Goal: Task Accomplishment & Management: Manage account settings

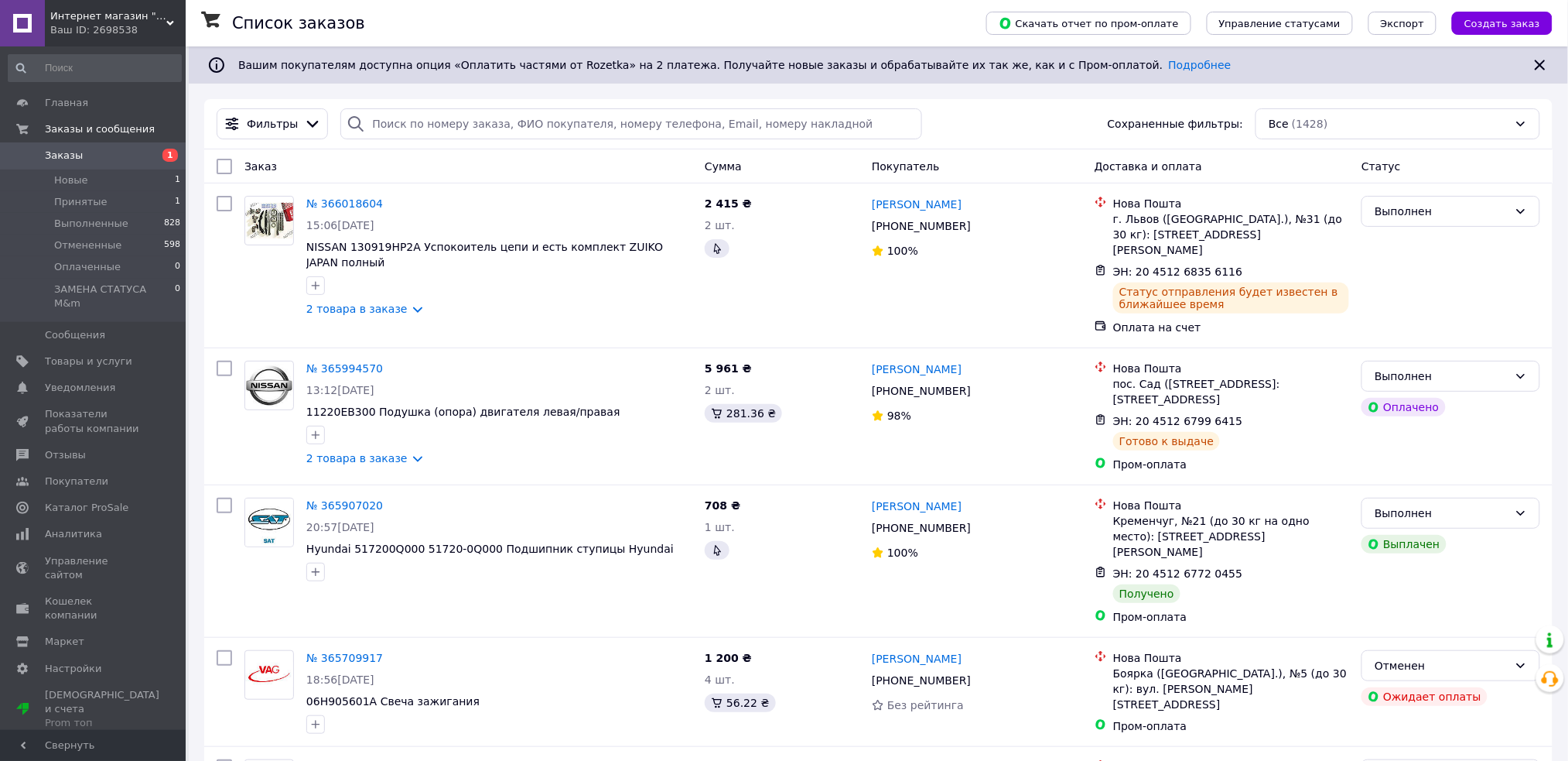
click at [78, 153] on span "Заказы" at bounding box center [94, 155] width 99 height 14
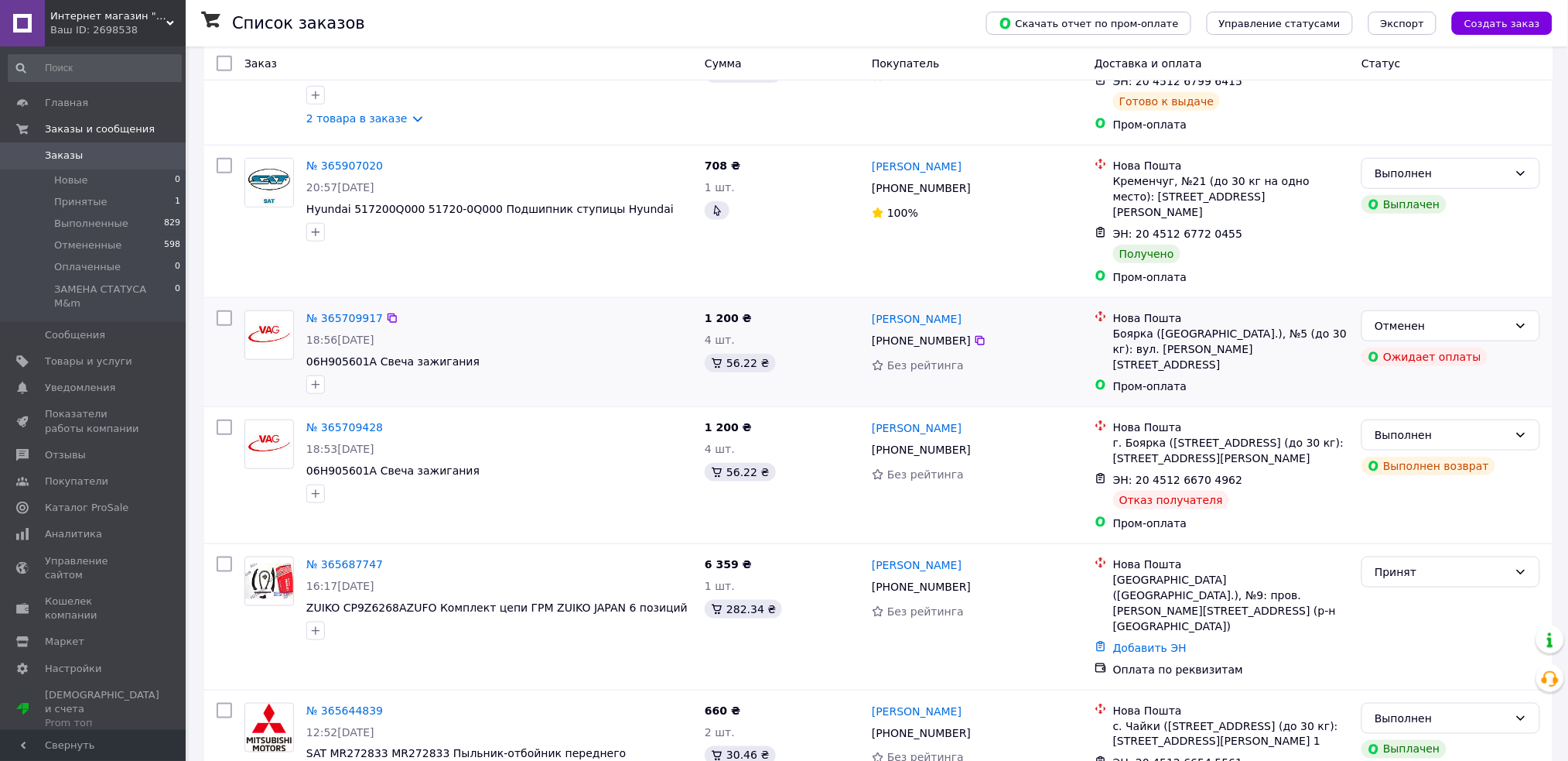
scroll to position [412, 0]
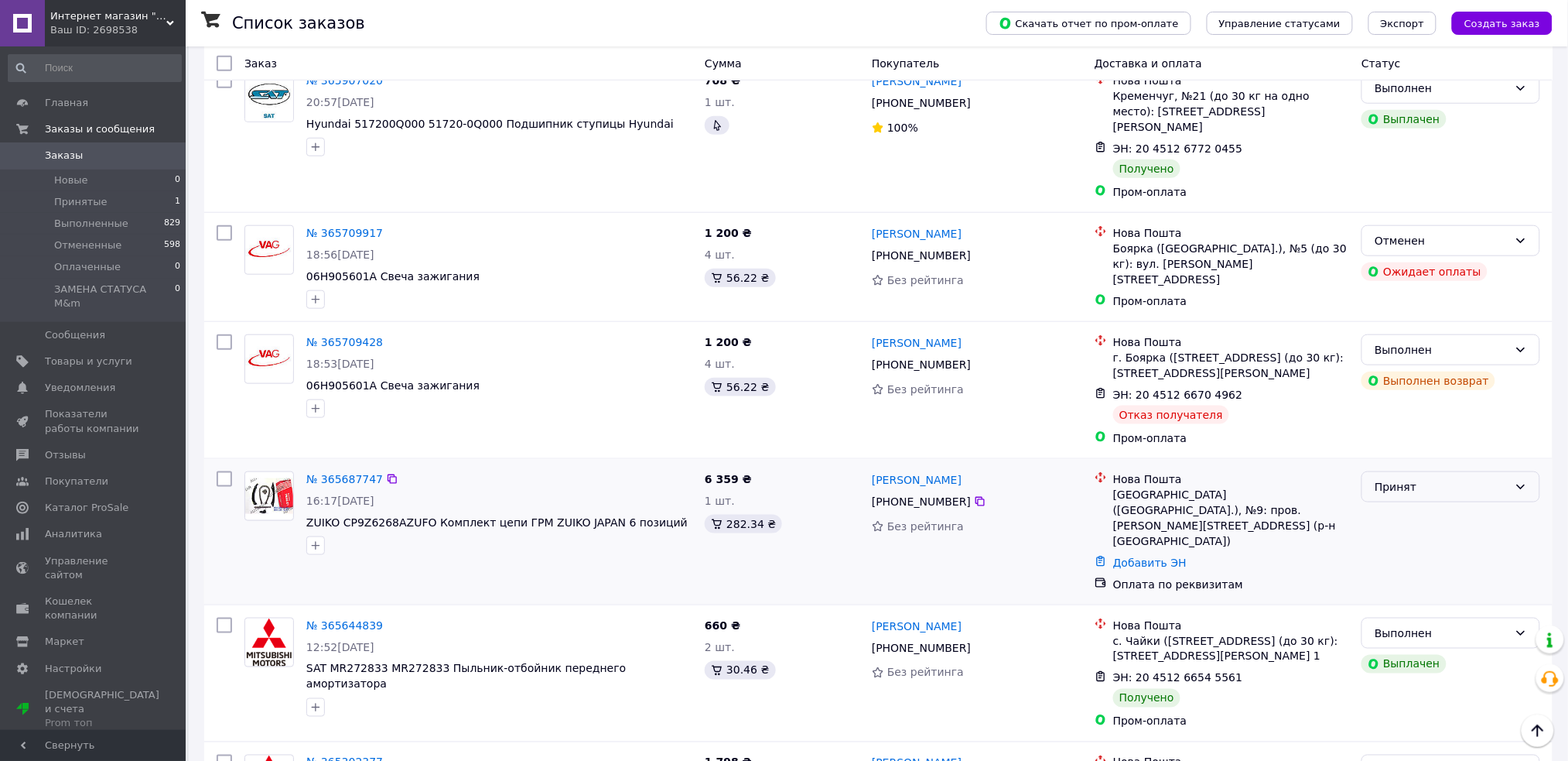
click at [1445, 478] on div "Принят" at bounding box center [1442, 486] width 133 height 17
click at [1426, 522] on li "Отменен" at bounding box center [1452, 522] width 177 height 28
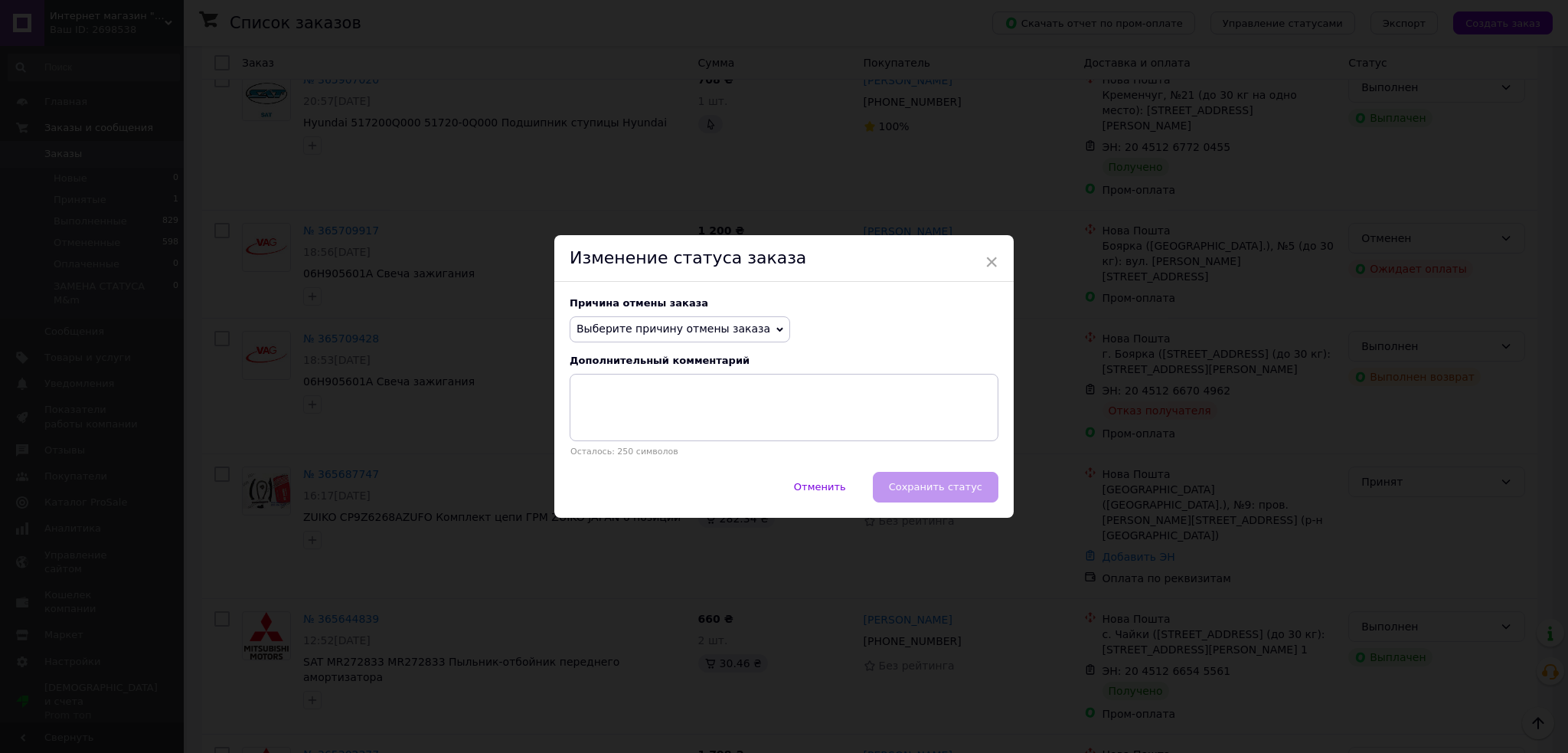
click at [644, 338] on span "Выберите причину отмены заказа" at bounding box center [680, 329] width 221 height 26
click at [648, 406] on li "Оплата не поступила" at bounding box center [680, 402] width 219 height 22
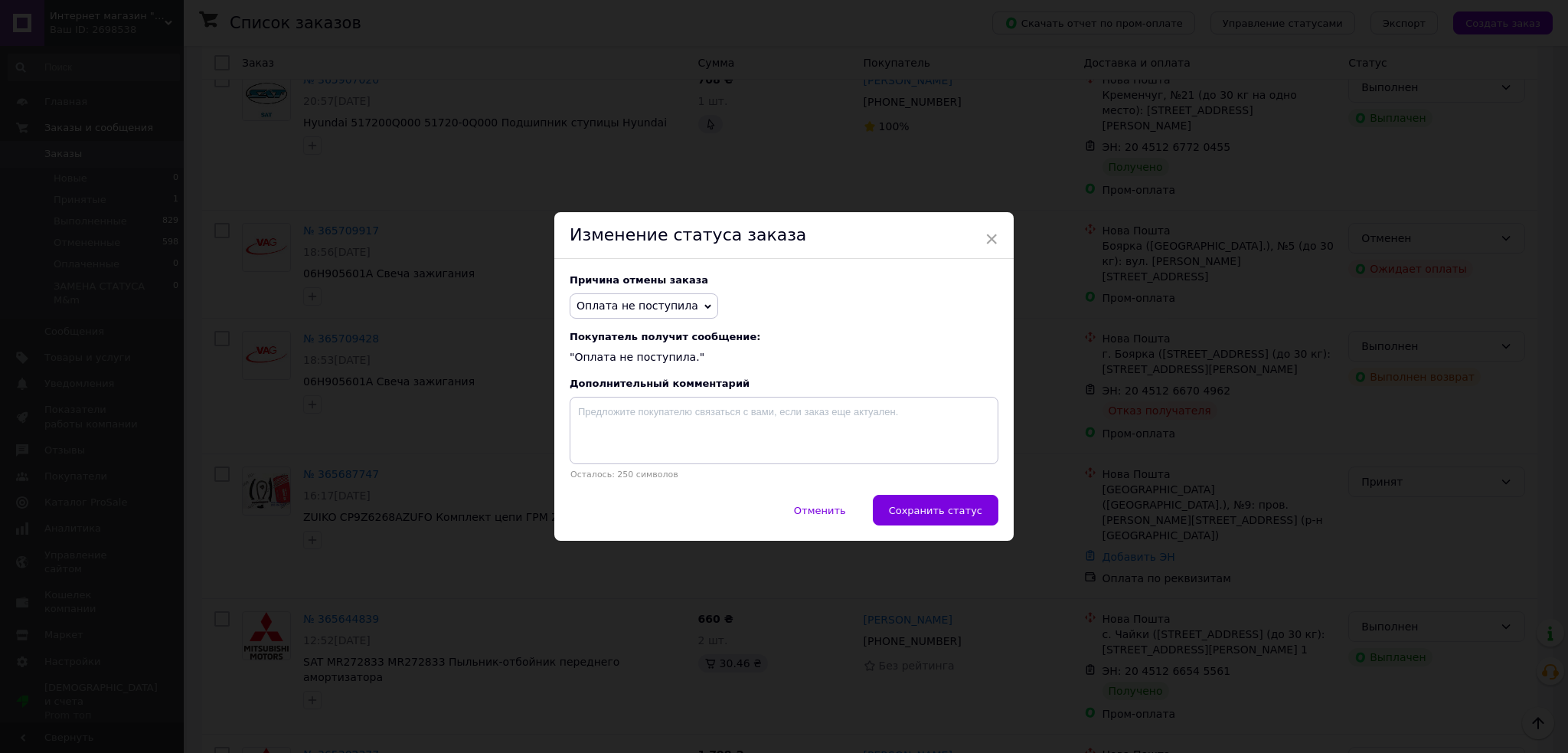
click at [650, 317] on span "Оплата не поступила" at bounding box center [644, 307] width 149 height 26
click at [634, 400] on li "По просьбе покупателя" at bounding box center [644, 393] width 147 height 22
click at [963, 516] on span "Сохранить статус" at bounding box center [935, 511] width 94 height 12
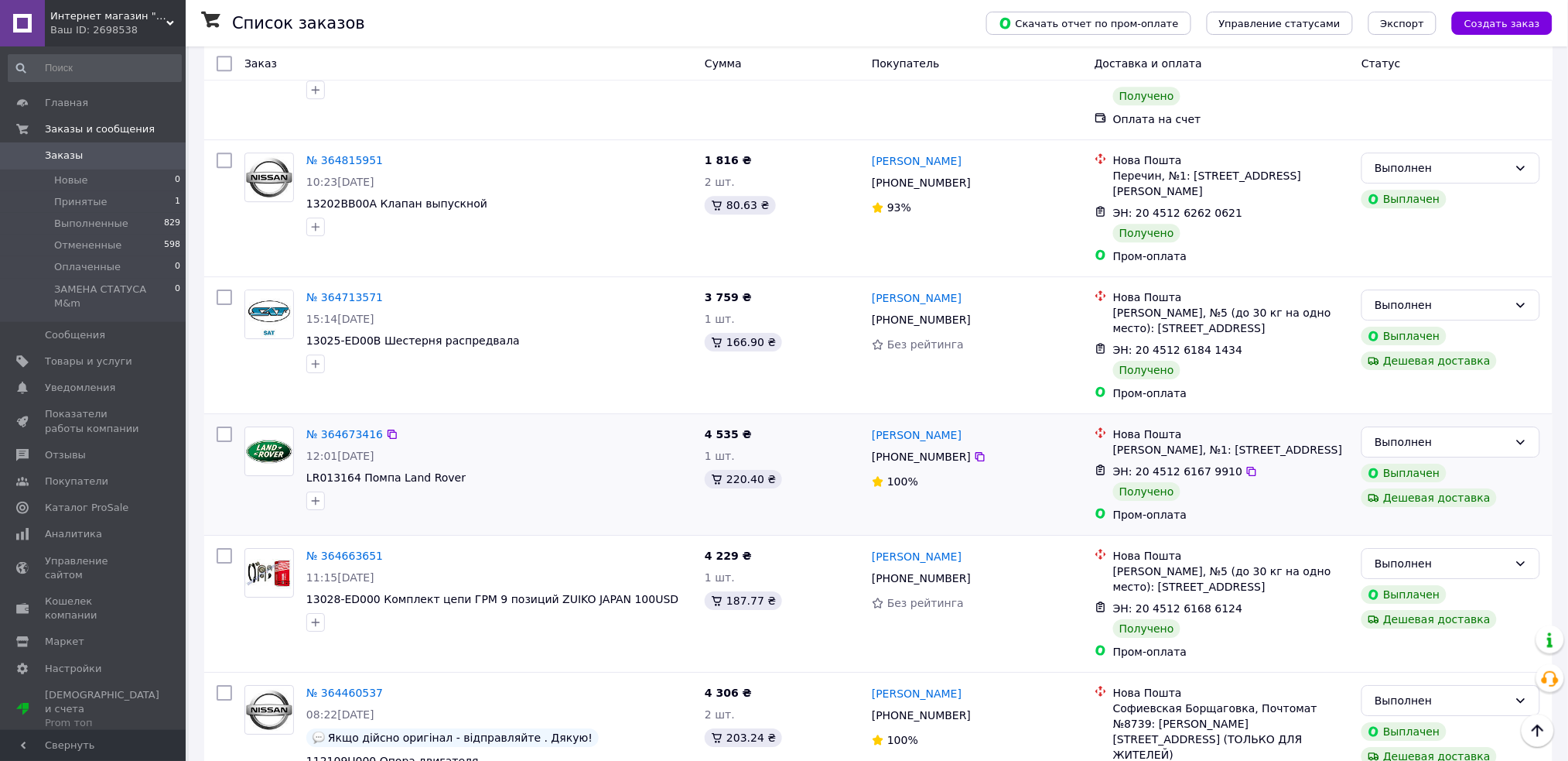
scroll to position [1754, 0]
